Goal: Transaction & Acquisition: Purchase product/service

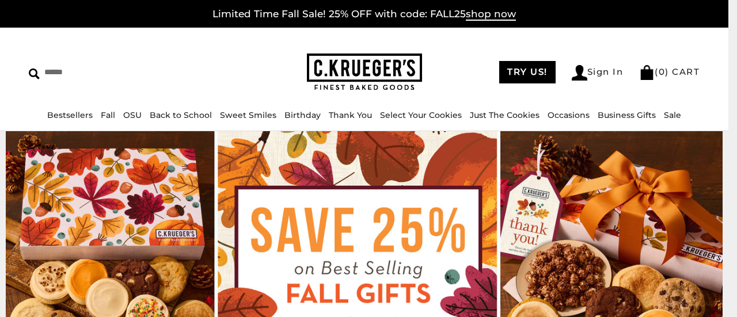
drag, startPoint x: 0, startPoint y: 0, endPoint x: 731, endPoint y: 31, distance: 731.8
click at [728, 31] on html "Skip to content ****** Bestsellers Fall NEW! Cozy Autumn Fall Celebration Water…" at bounding box center [364, 159] width 728 height 318
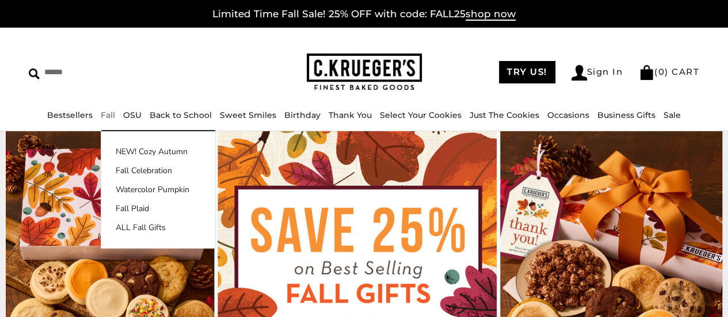
click at [111, 114] on link "Fall" at bounding box center [108, 115] width 14 height 10
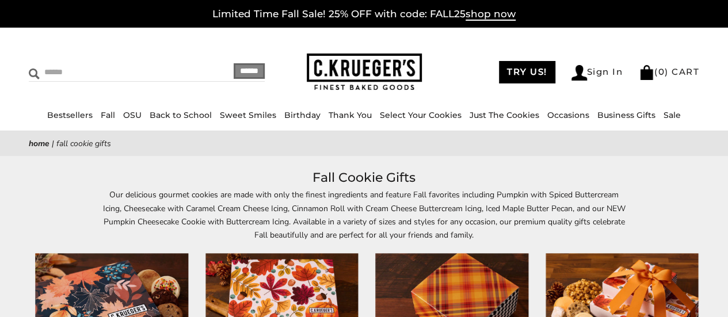
click at [87, 66] on input "Search" at bounding box center [106, 72] width 154 height 18
type input "***"
click at [234, 63] on input "******" at bounding box center [249, 71] width 31 height 16
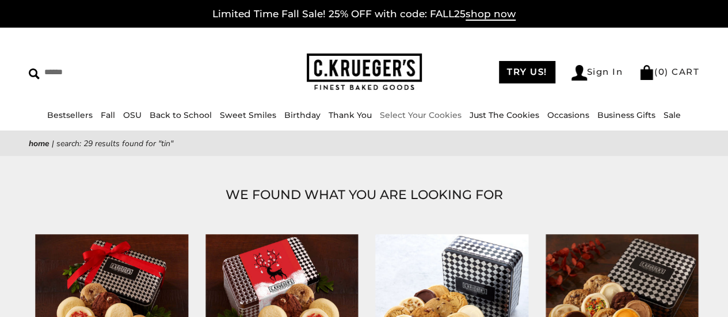
click at [434, 111] on link "Select Your Cookies" at bounding box center [421, 115] width 82 height 10
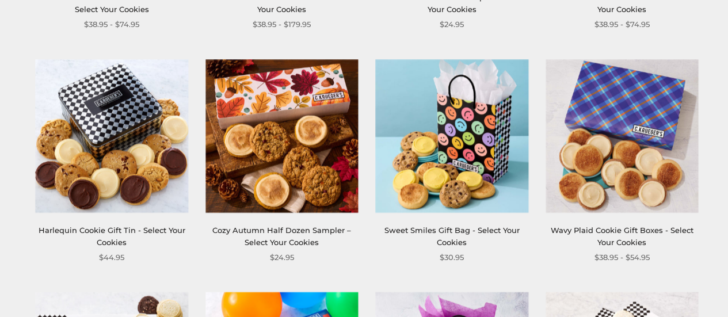
scroll to position [894, 0]
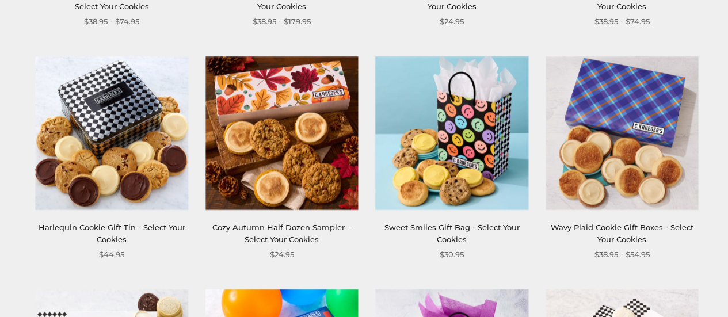
click at [127, 115] on img at bounding box center [112, 132] width 153 height 153
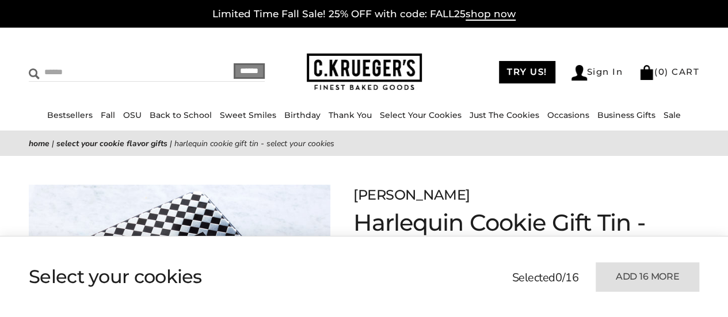
click at [102, 71] on input "Search" at bounding box center [106, 72] width 154 height 18
type input "****"
click at [234, 63] on input "******" at bounding box center [249, 71] width 31 height 16
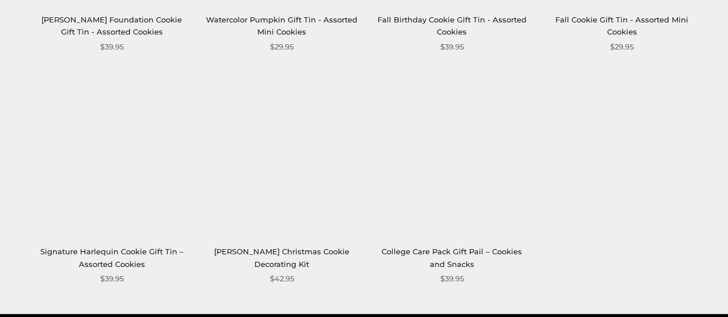
scroll to position [1556, 0]
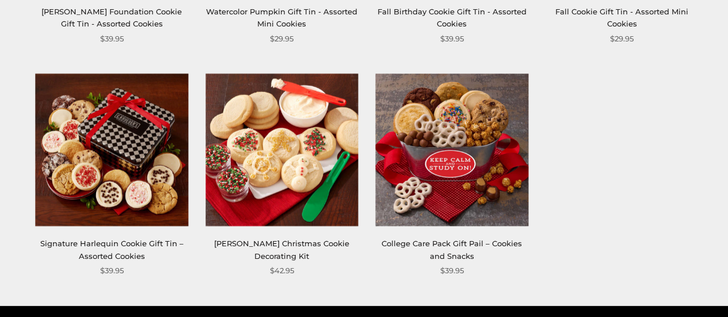
click at [120, 151] on img at bounding box center [112, 150] width 153 height 153
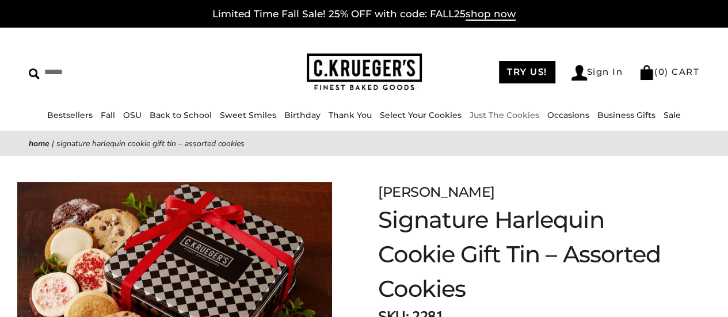
click at [485, 119] on link "Just The Cookies" at bounding box center [505, 115] width 70 height 10
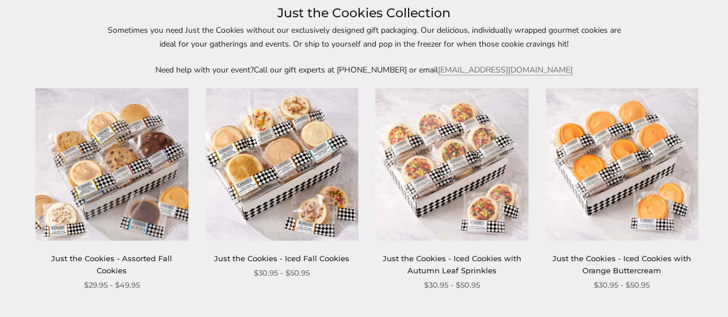
scroll to position [180, 0]
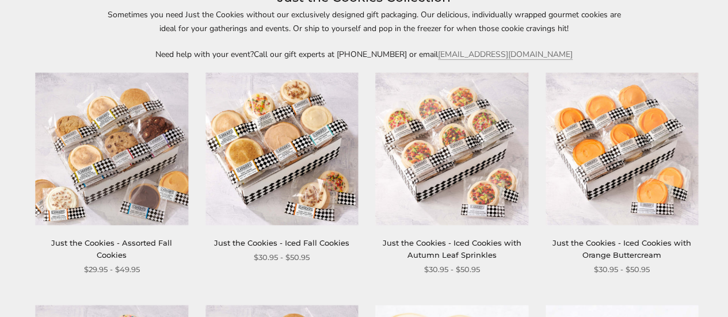
click at [621, 109] on img at bounding box center [622, 149] width 153 height 153
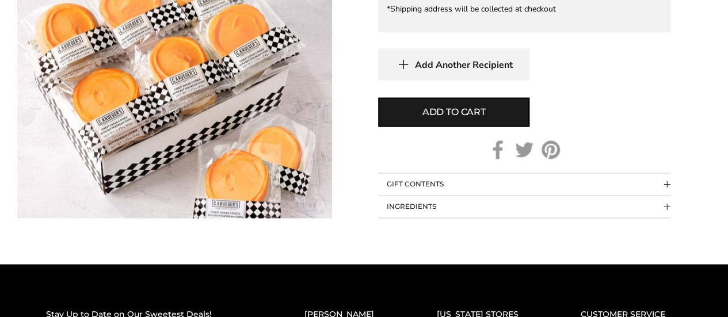
scroll to position [829, 0]
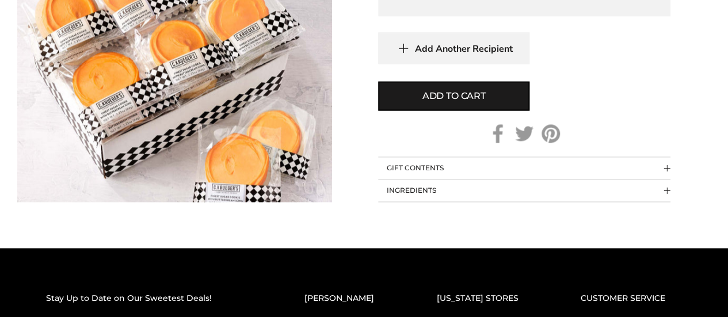
drag, startPoint x: 731, startPoint y: 35, endPoint x: 736, endPoint y: 210, distance: 175.1
click at [666, 187] on span "Collapsible block button" at bounding box center [667, 190] width 6 height 6
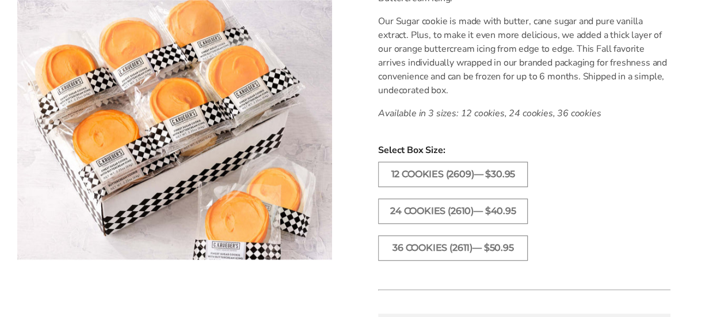
scroll to position [448, 0]
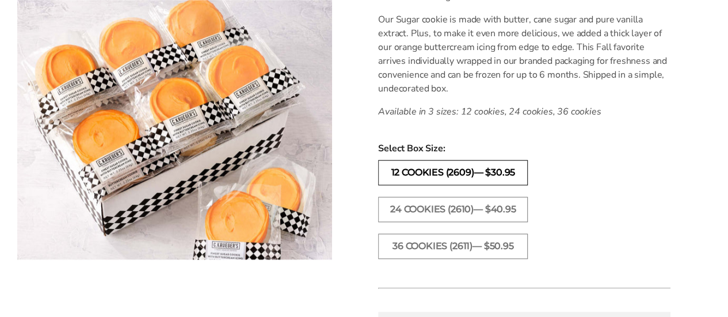
click at [521, 177] on label "12 COOKIES (2609)— $30.95" at bounding box center [453, 172] width 150 height 25
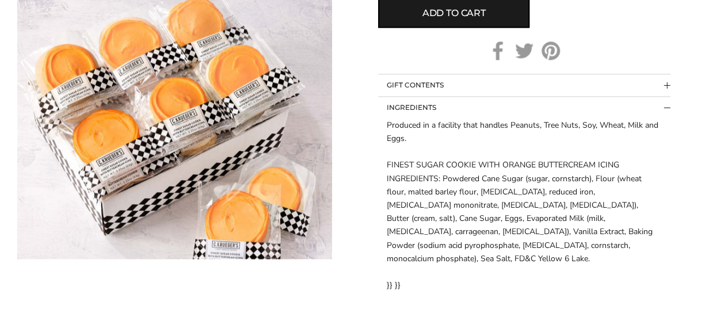
scroll to position [869, 0]
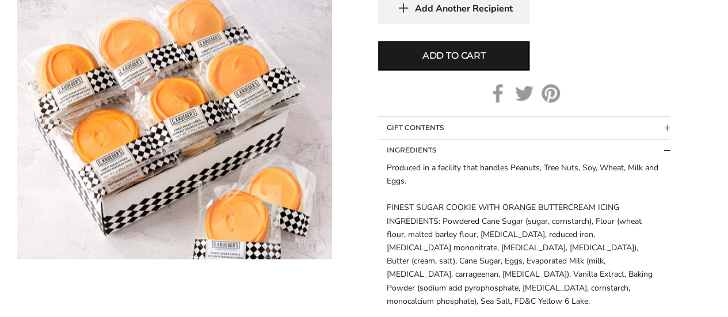
click at [663, 127] on button "GIFT CONTENTS" at bounding box center [524, 128] width 292 height 22
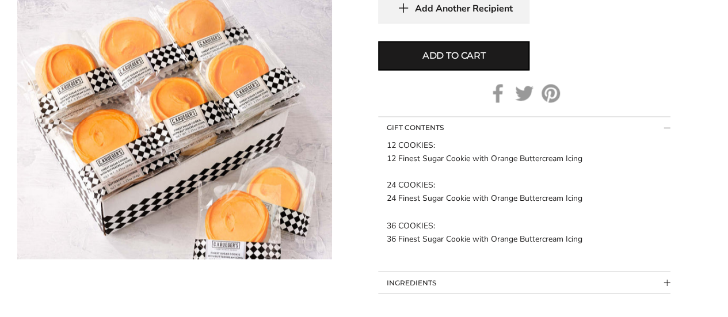
click at [666, 287] on button "INGREDIENTS" at bounding box center [524, 283] width 292 height 22
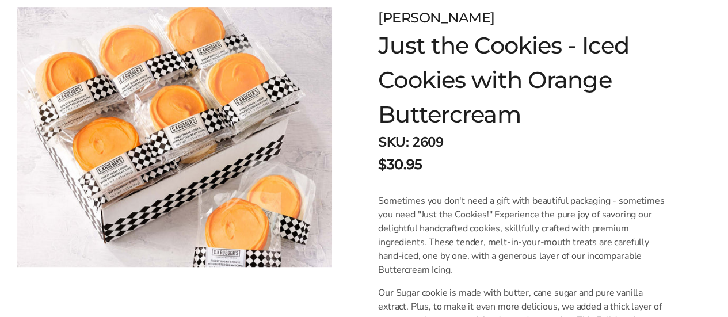
scroll to position [0, 0]
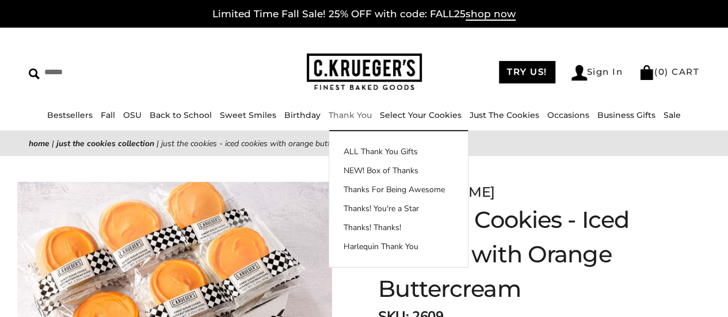
click at [338, 121] on li "Thank You ALL Thank You Gifts NEW! Box of Thanks Thanks For Being Awesome Thank…" at bounding box center [350, 115] width 43 height 13
click at [363, 172] on link "NEW! Box of Thanks" at bounding box center [398, 171] width 139 height 12
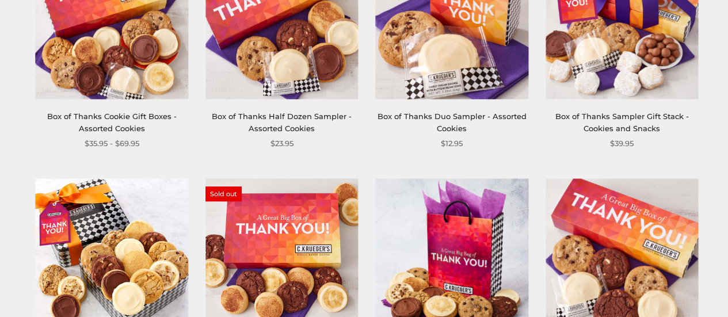
scroll to position [18, 0]
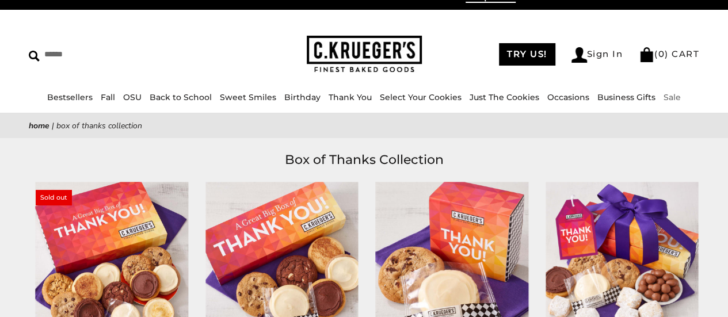
click at [668, 94] on link "Sale" at bounding box center [672, 97] width 17 height 10
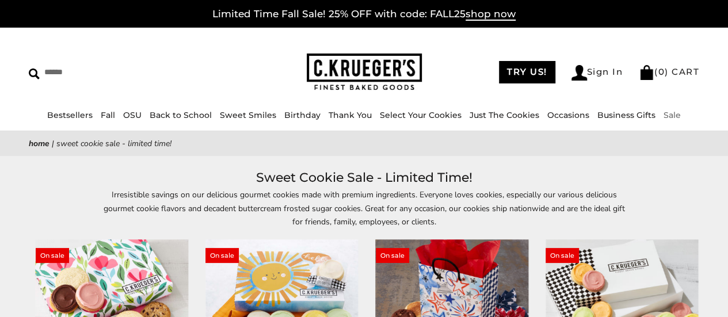
drag, startPoint x: 668, startPoint y: 116, endPoint x: 459, endPoint y: 35, distance: 223.7
click at [459, 35] on div "****** TRY US! Sign In ( 0 ) CART ( 0 ) CART Bestsellers Fall NEW! Cozy Autumn …" at bounding box center [364, 80] width 728 height 104
click at [476, 13] on span "shop now" at bounding box center [491, 14] width 50 height 13
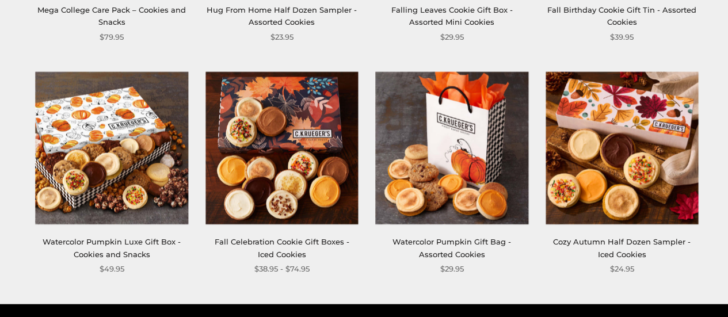
scroll to position [1100, 0]
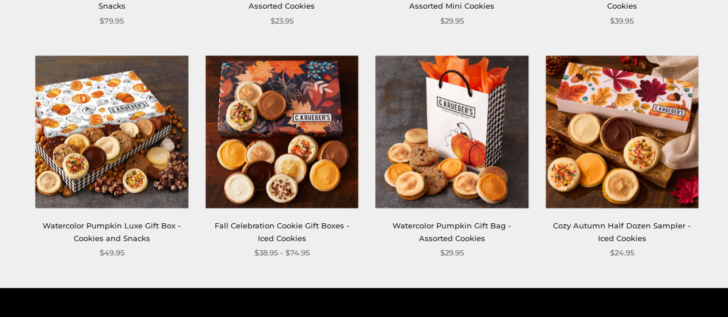
click at [609, 187] on img at bounding box center [622, 132] width 153 height 153
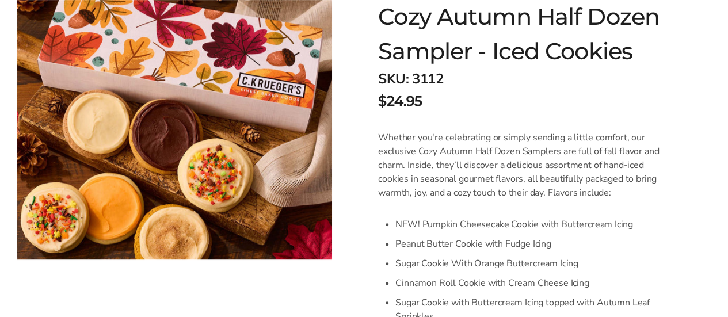
scroll to position [294, 0]
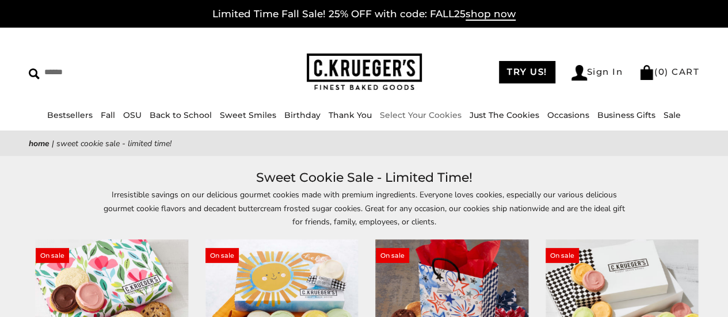
click at [415, 113] on link "Select Your Cookies" at bounding box center [421, 115] width 82 height 10
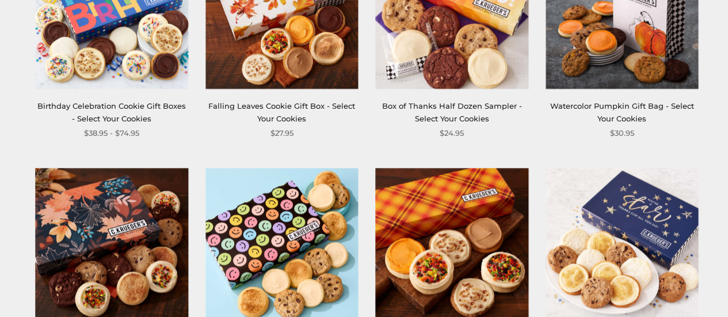
scroll to position [329, 0]
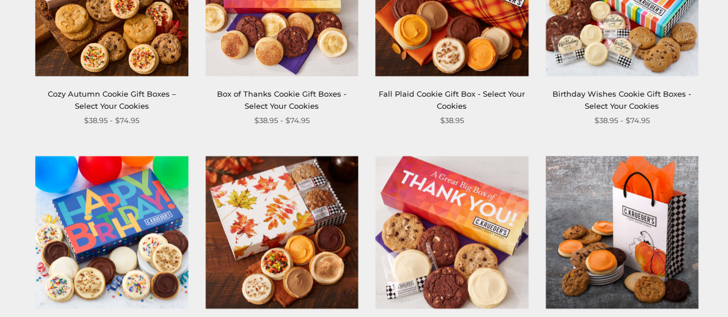
click at [457, 46] on img at bounding box center [452, -1] width 153 height 153
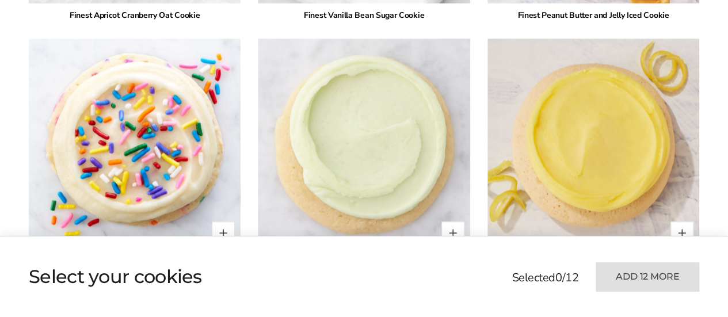
scroll to position [2157, 0]
